Goal: Task Accomplishment & Management: Manage account settings

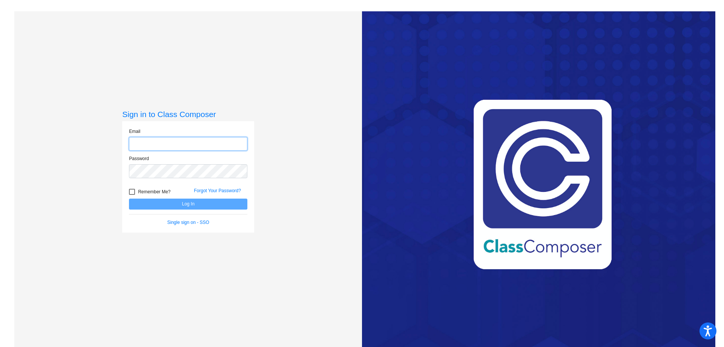
type input "[EMAIL_ADDRESS][DOMAIN_NAME]"
click at [284, 155] on div "Sign in to Class Composer Email [EMAIL_ADDRESS][DOMAIN_NAME] Password Remember …" at bounding box center [188, 184] width 348 height 347
click at [176, 205] on button "Log In" at bounding box center [188, 203] width 118 height 11
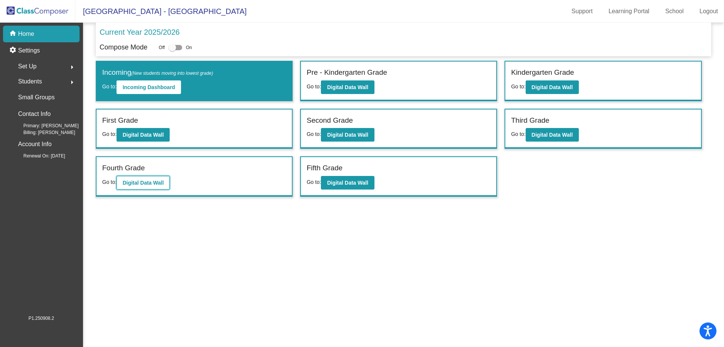
click at [144, 181] on b "Digital Data Wall" at bounding box center [143, 182] width 41 height 6
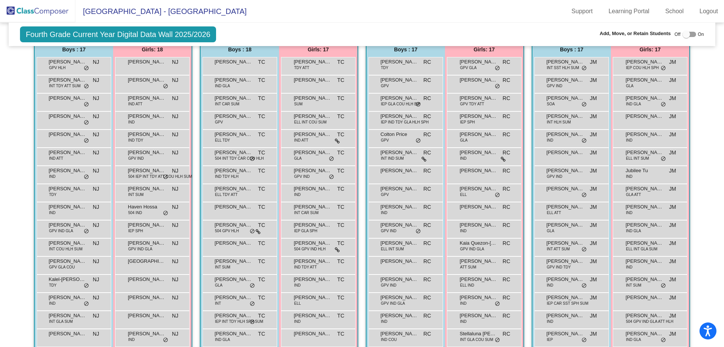
scroll to position [226, 0]
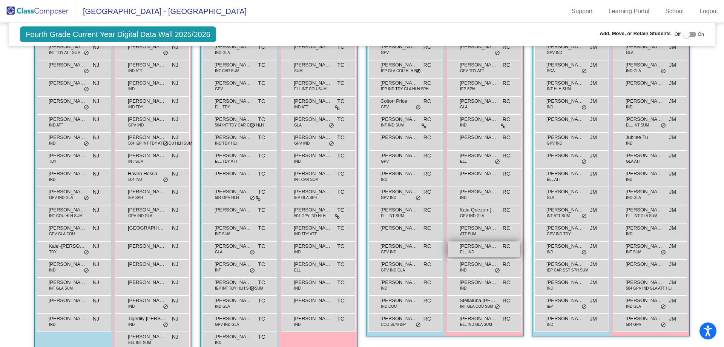
click at [478, 253] on div "[PERSON_NAME] ELL IND RC lock do_not_disturb_alt" at bounding box center [484, 248] width 72 height 15
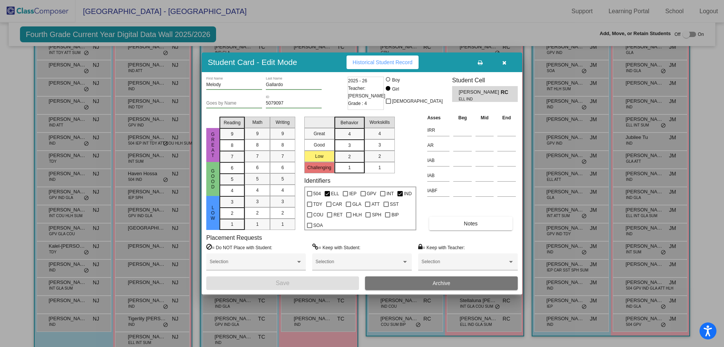
click at [461, 280] on button "Archive" at bounding box center [441, 283] width 153 height 14
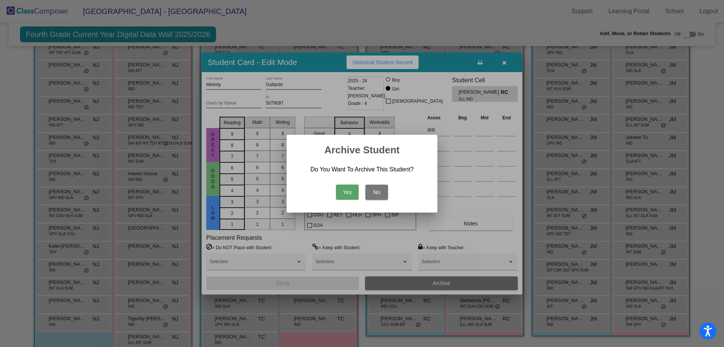
click at [347, 190] on button "Yes" at bounding box center [347, 191] width 23 height 15
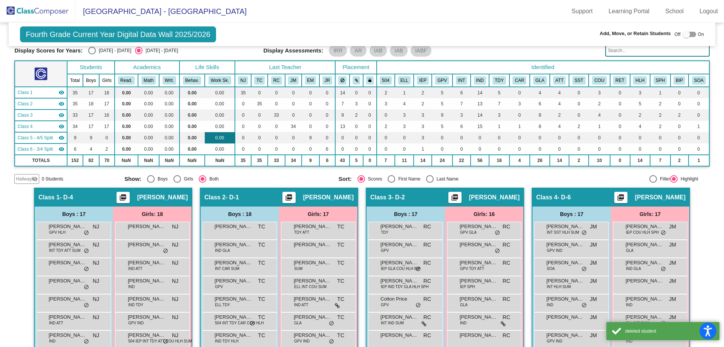
scroll to position [0, 0]
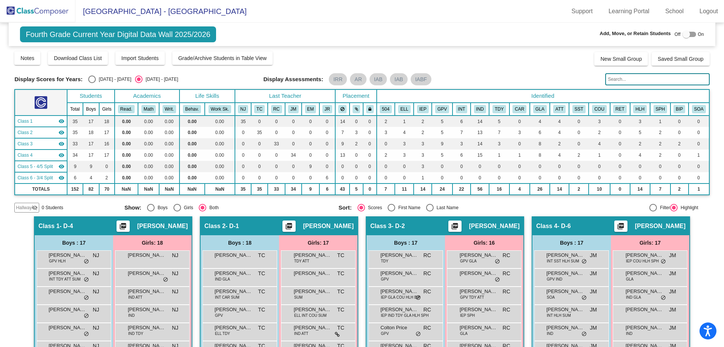
click at [43, 13] on img at bounding box center [37, 11] width 75 height 22
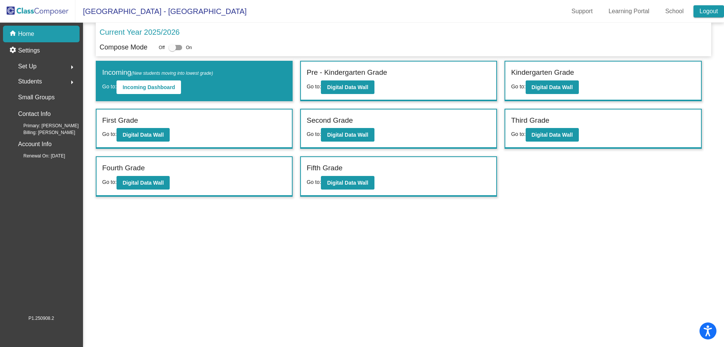
click at [711, 11] on link "Logout" at bounding box center [708, 11] width 31 height 12
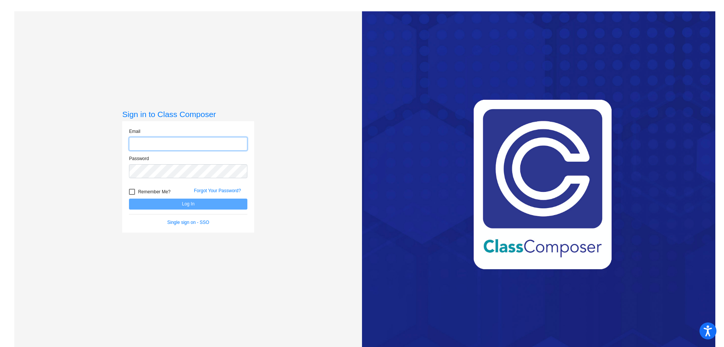
type input "[EMAIL_ADDRESS][DOMAIN_NAME]"
